Goal: Check status: Check status

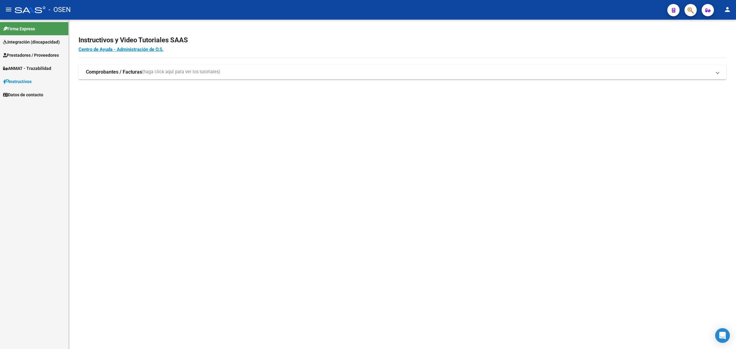
click at [178, 69] on span "(haga click aquí para ver los tutoriales)" at bounding box center [181, 72] width 78 height 7
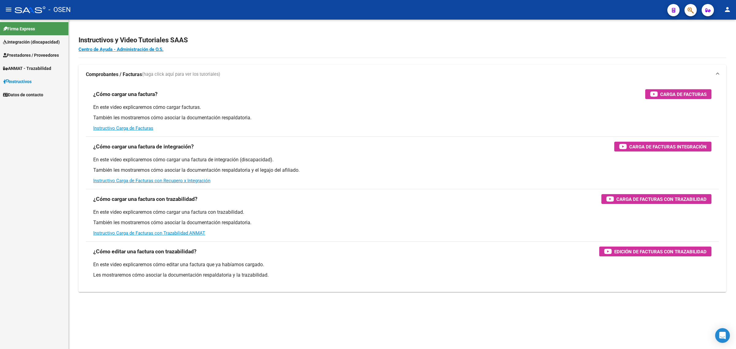
click at [31, 52] on span "Prestadores / Proveedores" at bounding box center [31, 55] width 56 height 7
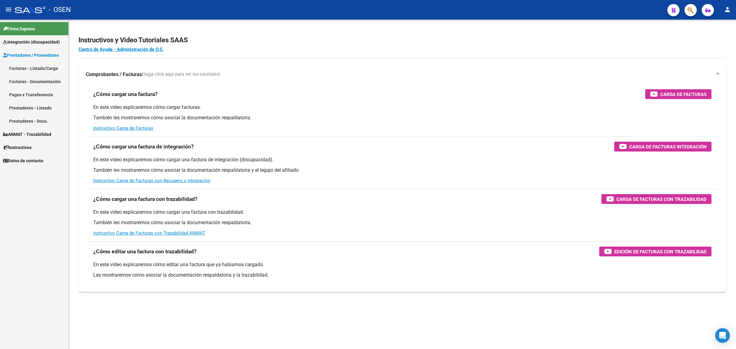
click at [36, 78] on link "Facturas - Documentación" at bounding box center [34, 81] width 68 height 13
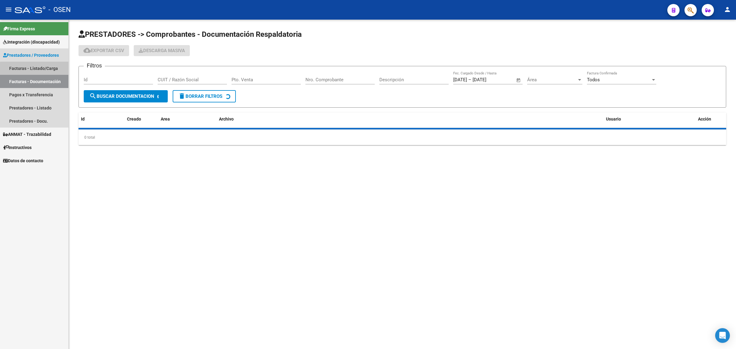
click at [37, 69] on link "Facturas - Listado/Carga" at bounding box center [34, 68] width 68 height 13
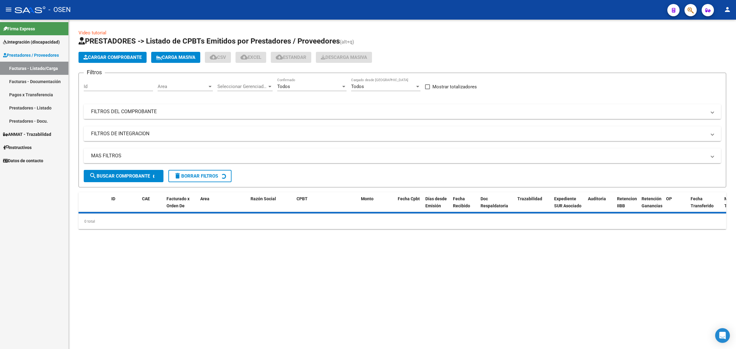
click at [131, 113] on mat-panel-title "FILTROS DEL COMPROBANTE" at bounding box center [398, 111] width 615 height 7
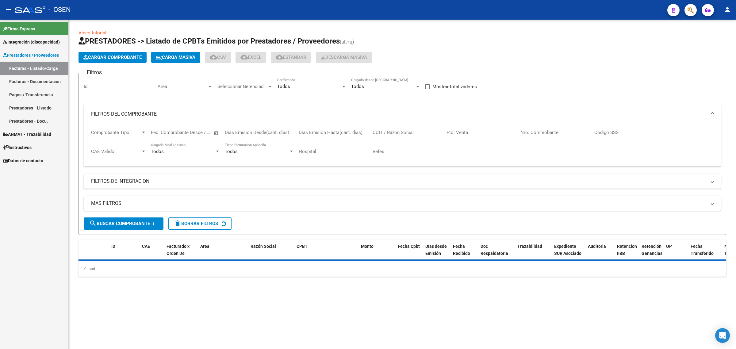
click at [392, 128] on div "CUIT / Razón Social" at bounding box center [406, 130] width 69 height 13
paste input "30712233881"
type input "30712233881"
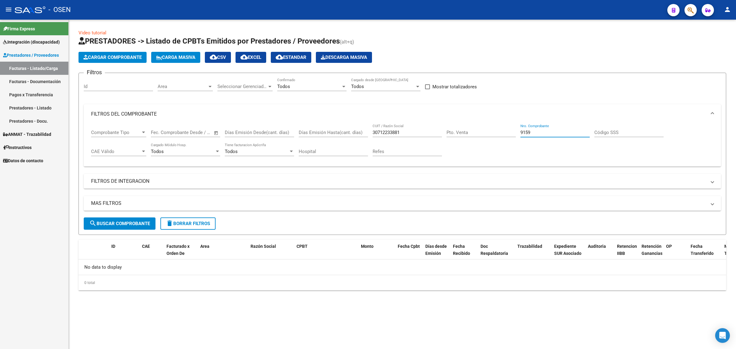
type input "9159"
click at [140, 221] on span "search Buscar Comprobante" at bounding box center [119, 224] width 61 height 6
